Goal: Information Seeking & Learning: Learn about a topic

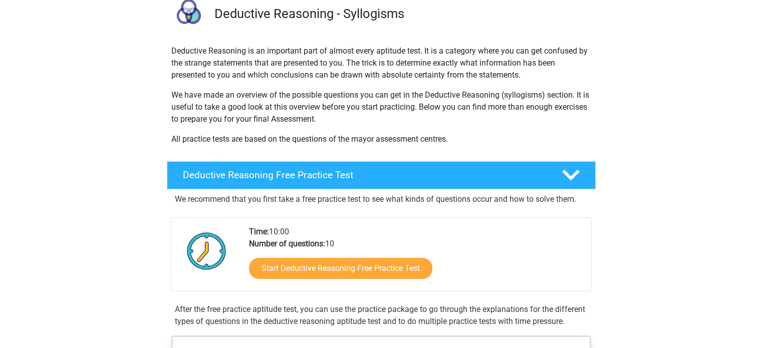
scroll to position [100, 0]
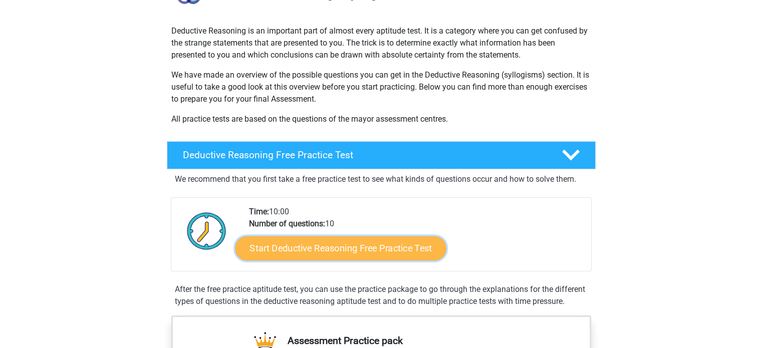
click at [345, 252] on link "Start Deductive Reasoning Free Practice Test" at bounding box center [340, 248] width 211 height 24
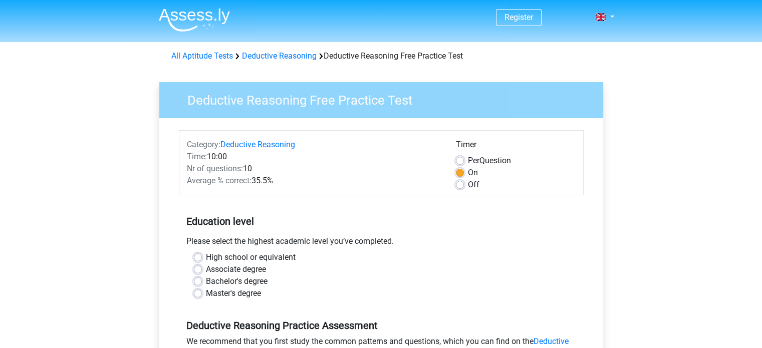
click at [206, 282] on label "Bachelor's degree" at bounding box center [237, 282] width 62 height 12
click at [199, 282] on input "Bachelor's degree" at bounding box center [198, 281] width 8 height 10
radio input "true"
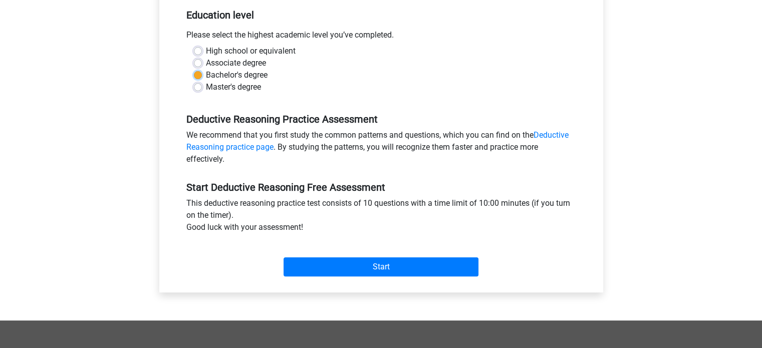
scroll to position [208, 0]
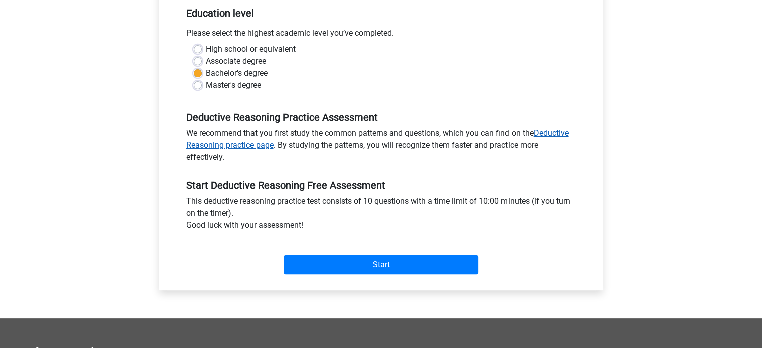
click at [557, 131] on link "Deductive Reasoning practice page" at bounding box center [377, 139] width 382 height 22
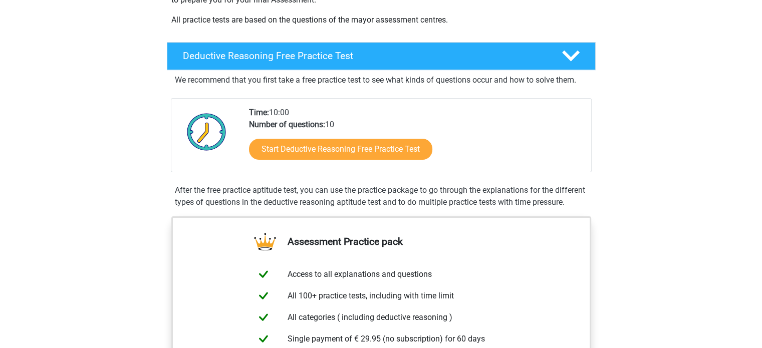
scroll to position [198, 0]
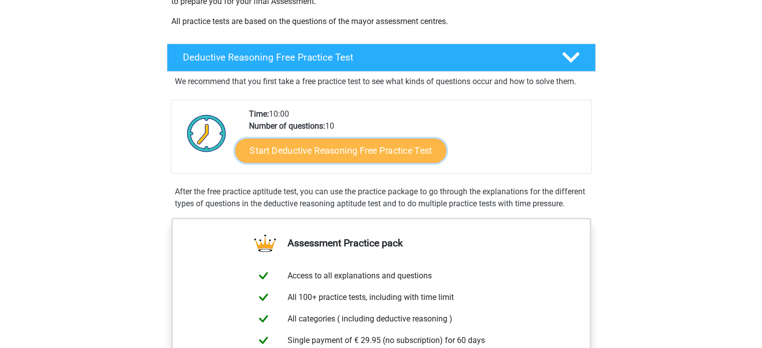
click at [416, 151] on link "Start Deductive Reasoning Free Practice Test" at bounding box center [340, 150] width 211 height 24
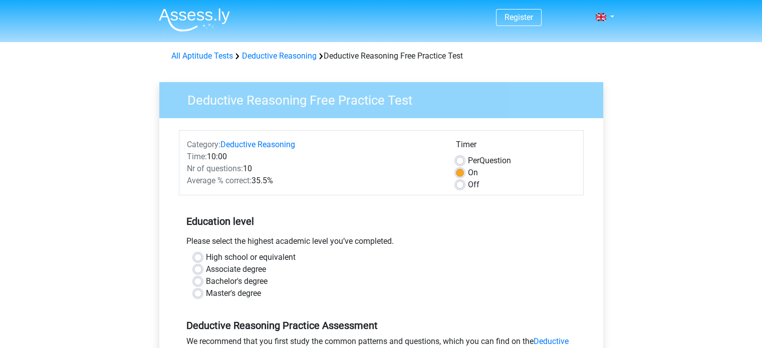
click at [206, 283] on label "Bachelor's degree" at bounding box center [237, 282] width 62 height 12
click at [198, 283] on input "Bachelor's degree" at bounding box center [198, 281] width 8 height 10
radio input "true"
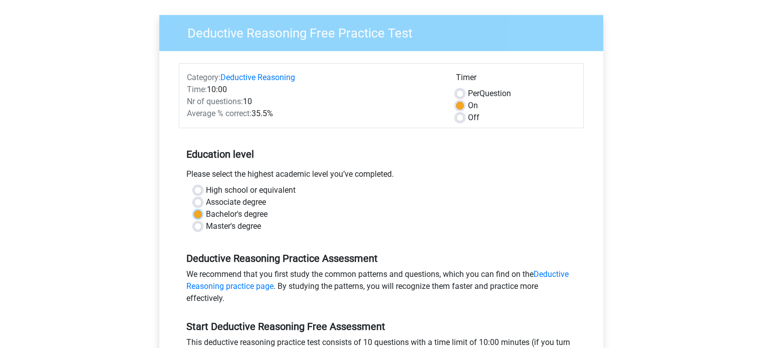
scroll to position [372, 0]
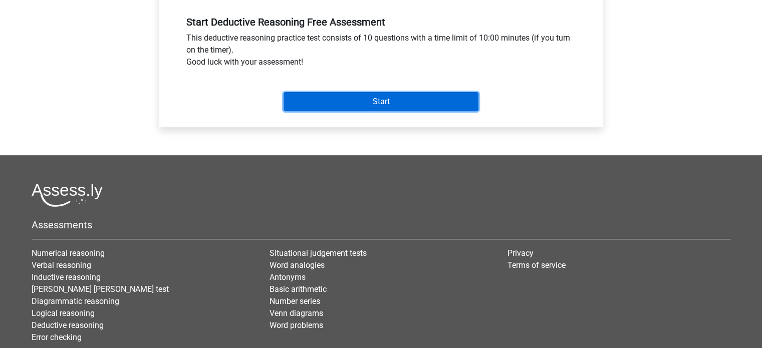
click at [428, 96] on input "Start" at bounding box center [381, 101] width 195 height 19
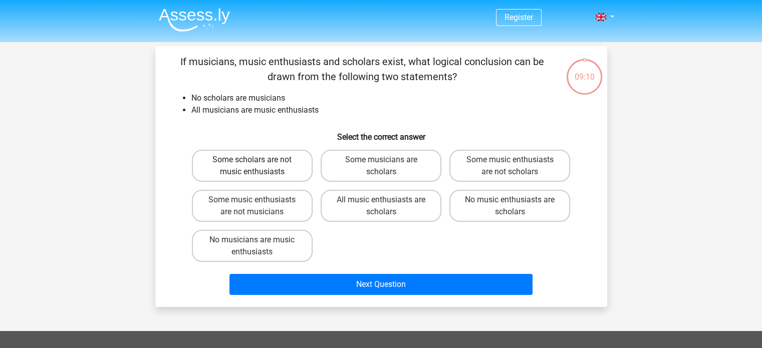
click at [263, 166] on label "Some scholars are not music enthusiasts" at bounding box center [252, 166] width 121 height 32
click at [259, 166] on input "Some scholars are not music enthusiasts" at bounding box center [255, 163] width 7 height 7
radio input "true"
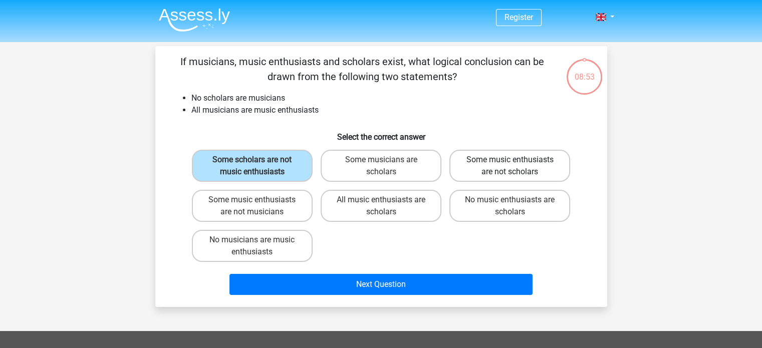
click at [523, 159] on label "Some music enthusiasts are not scholars" at bounding box center [509, 166] width 121 height 32
click at [517, 160] on input "Some music enthusiasts are not scholars" at bounding box center [513, 163] width 7 height 7
radio input "true"
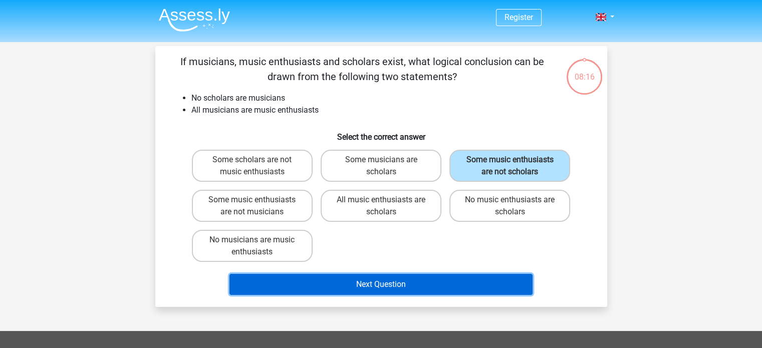
click at [357, 288] on button "Next Question" at bounding box center [380, 284] width 303 height 21
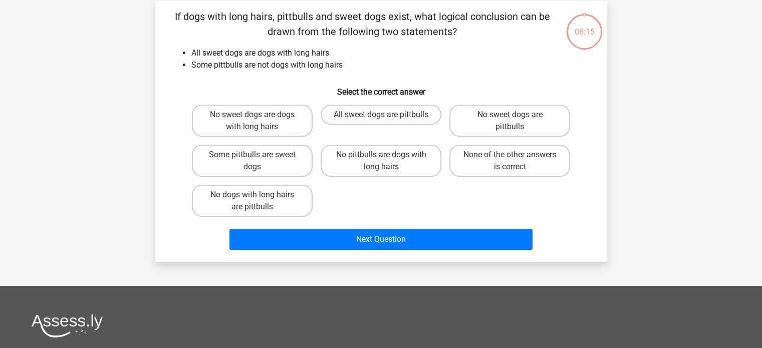
scroll to position [46, 0]
